Goal: Task Accomplishment & Management: Manage account settings

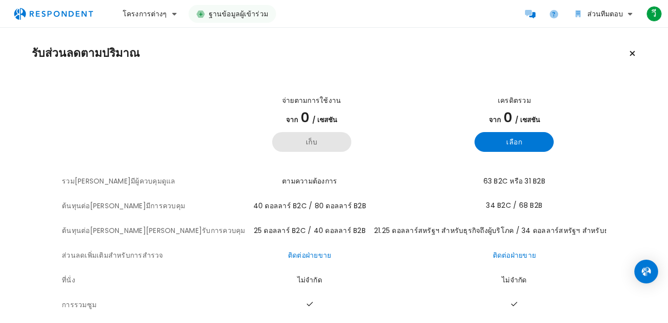
click at [306, 145] on font "เก็บ" at bounding box center [312, 142] width 12 height 10
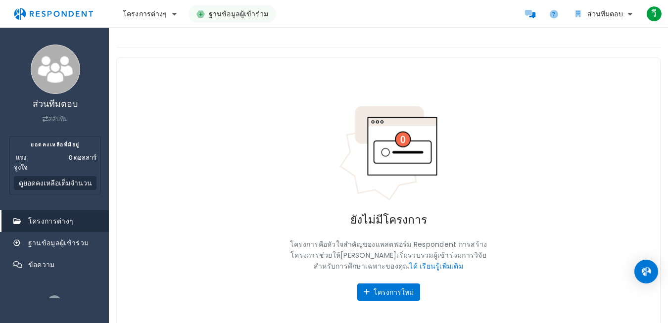
scroll to position [24, 0]
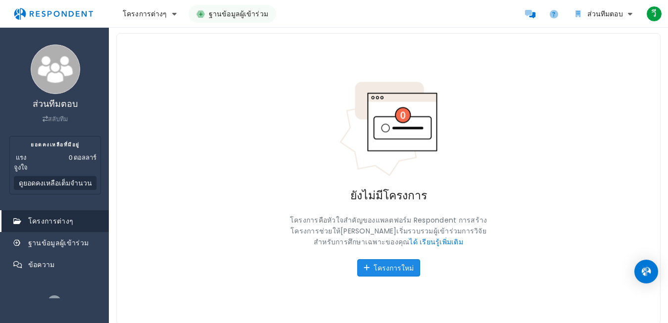
click at [401, 271] on font "โครงการใหม่" at bounding box center [394, 267] width 40 height 9
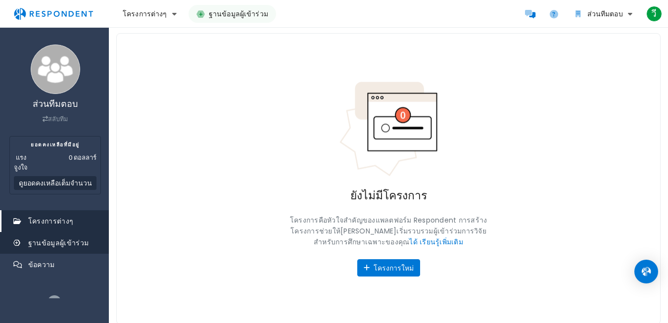
click at [32, 248] on link "ฐานข้อมูลผู้เข้าร่วม" at bounding box center [54, 243] width 107 height 22
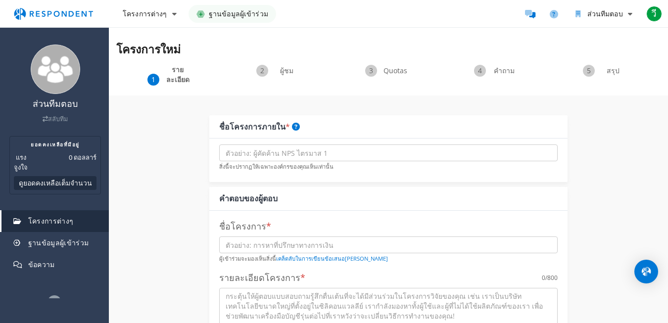
click at [346, 200] on div "Launch Your Project It's free to publish a project, screen, and select responde…" at bounding box center [334, 161] width 668 height 323
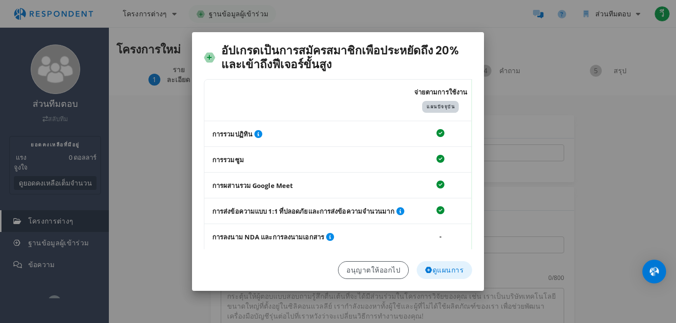
click at [434, 268] on font "ดูแผนการ" at bounding box center [448, 270] width 32 height 10
click at [442, 268] on font "ดูแผนการ" at bounding box center [448, 270] width 32 height 10
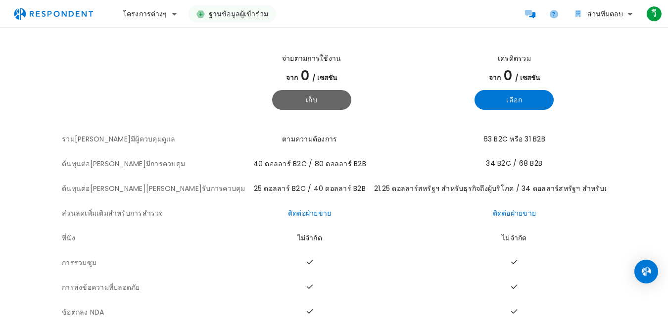
scroll to position [92, 0]
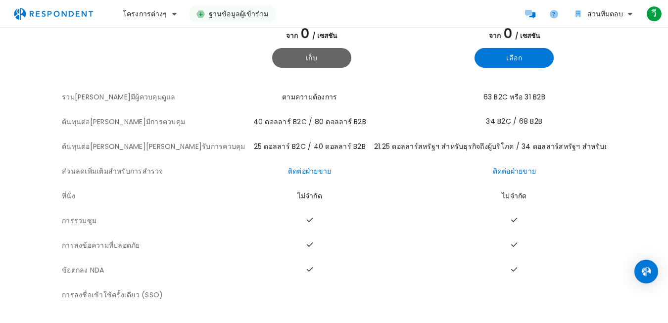
click at [382, 307] on div "ตารางนี้แสดงโครงร่างแผนที่ผู้ตอบแบบสอบถามจัดทำไว้เพื่อการเปรียบเทียบ และรวมถึงข…" at bounding box center [334, 151] width 544 height 312
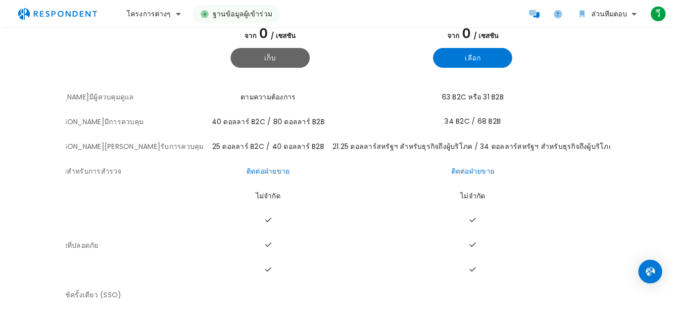
scroll to position [0, 0]
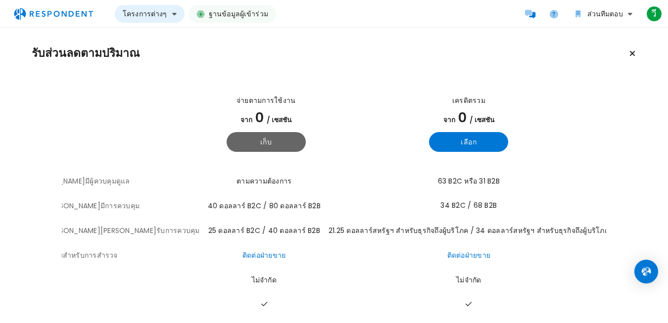
click at [144, 14] on font "โครงการต่างๆ" at bounding box center [145, 13] width 45 height 9
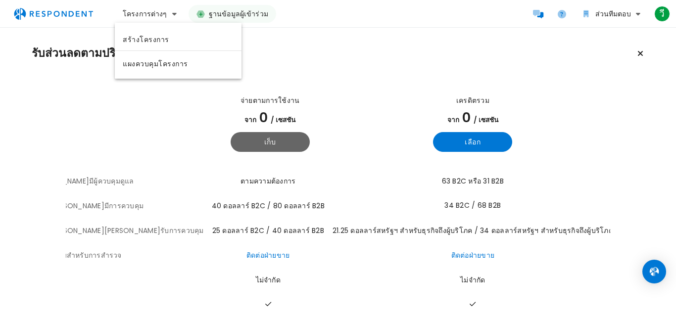
click at [68, 11] on md-backdrop at bounding box center [338, 161] width 676 height 323
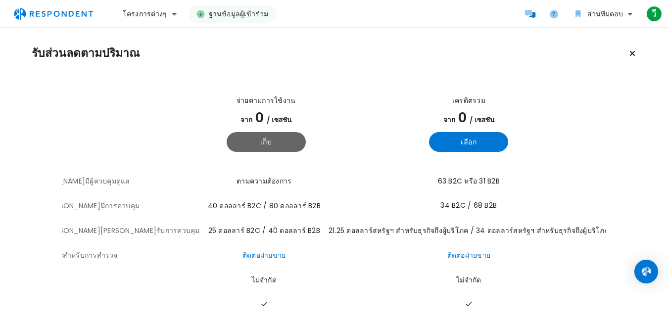
click at [251, 9] on font "ฐานข้อมูลผู้เข้าร่วม" at bounding box center [238, 13] width 59 height 9
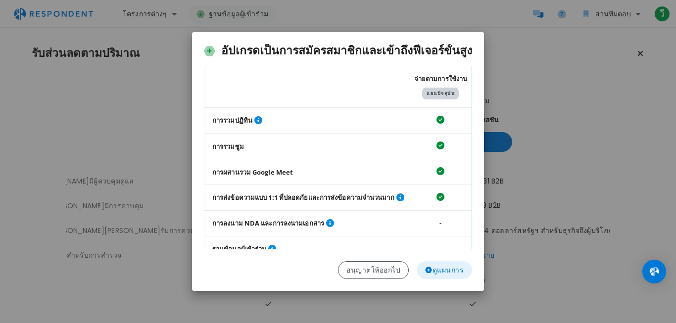
click at [437, 265] on font "ดูแผนการ" at bounding box center [448, 270] width 32 height 10
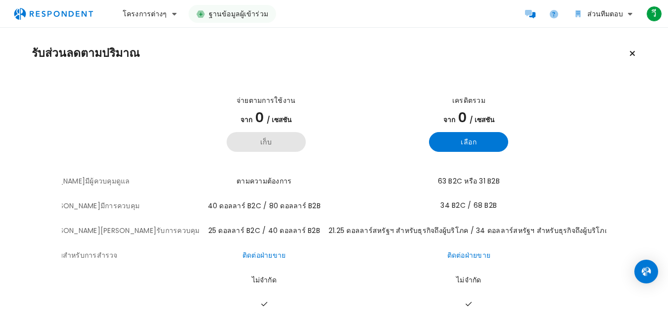
click at [260, 139] on font "เก็บ" at bounding box center [266, 142] width 12 height 10
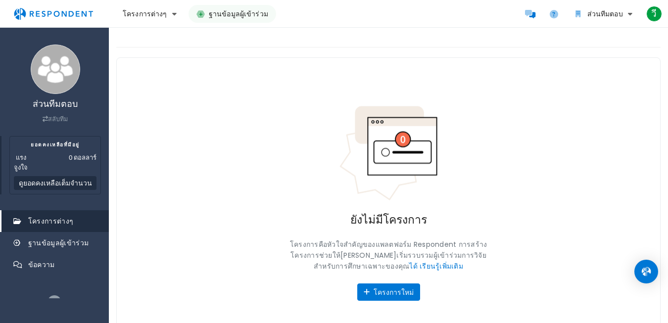
click at [50, 155] on dl "แรงจูงใจ 0 ดอลลาร์" at bounding box center [55, 162] width 83 height 20
click at [66, 188] on button "ดูยอดคงเหลือเต็มจำนวน" at bounding box center [55, 183] width 83 height 14
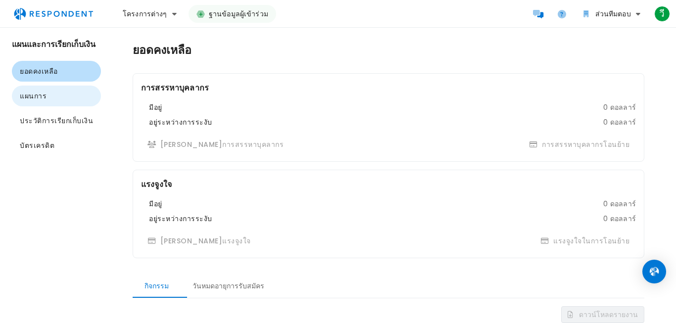
click at [27, 98] on font "แผนการ" at bounding box center [33, 96] width 27 height 10
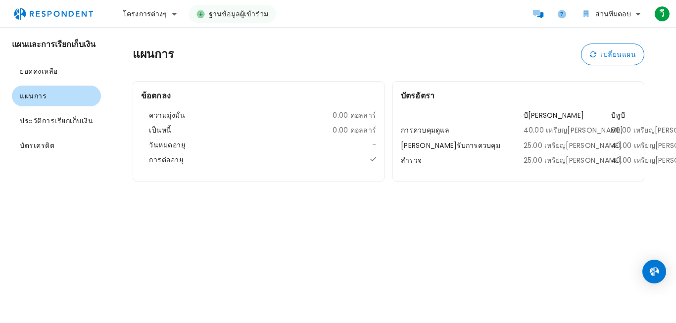
click at [415, 163] on font "สำรวจ" at bounding box center [411, 160] width 21 height 10
click at [162, 155] on font "การต่ออายุ" at bounding box center [166, 160] width 34 height 10
click at [133, 8] on button "โครงการต่างๆ" at bounding box center [150, 14] width 70 height 18
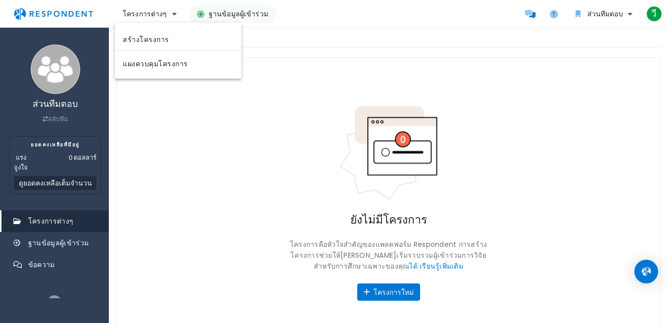
click at [44, 266] on md-backdrop at bounding box center [334, 161] width 668 height 323
click at [44, 266] on font "ข้อความ" at bounding box center [41, 264] width 27 height 9
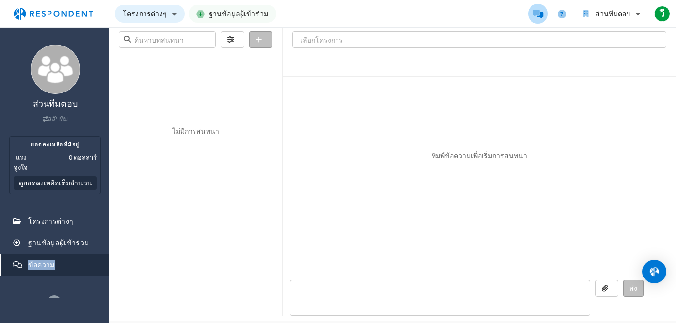
click at [127, 5] on button "โครงการต่างๆ" at bounding box center [150, 14] width 70 height 18
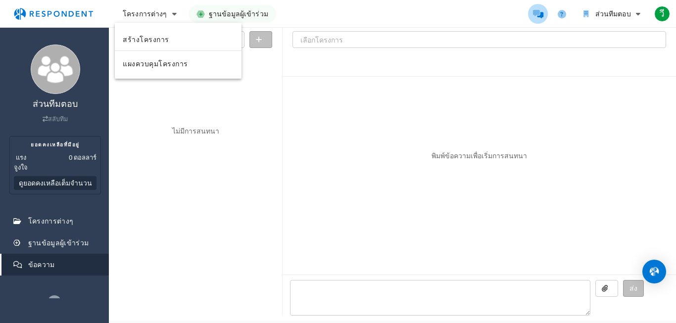
click at [625, 14] on md-backdrop at bounding box center [338, 161] width 676 height 323
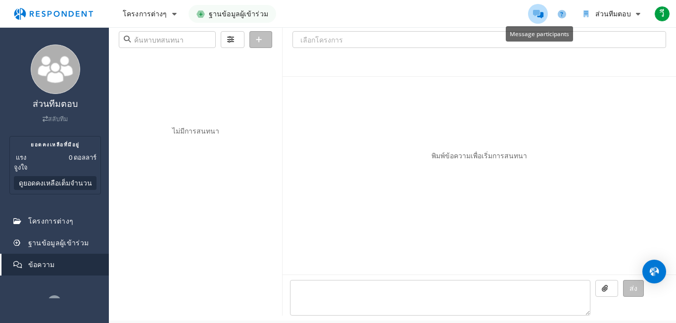
click at [540, 15] on icon "ผู้เข้าร่วมข้อความ" at bounding box center [538, 14] width 10 height 8
click at [666, 15] on span "วี" at bounding box center [662, 14] width 16 height 16
